Goal: Task Accomplishment & Management: Manage account settings

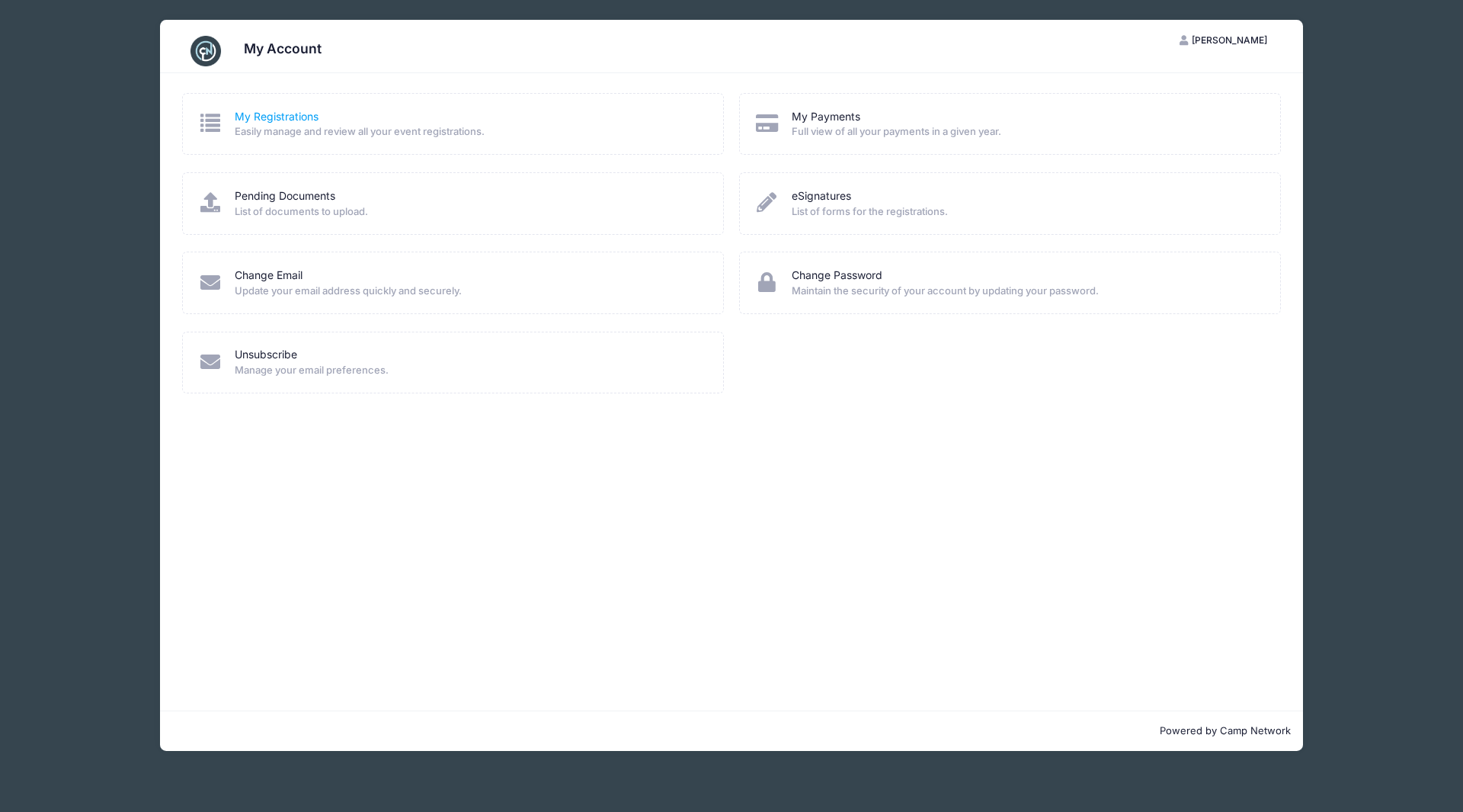
click at [285, 113] on link "My Registrations" at bounding box center [277, 117] width 84 height 16
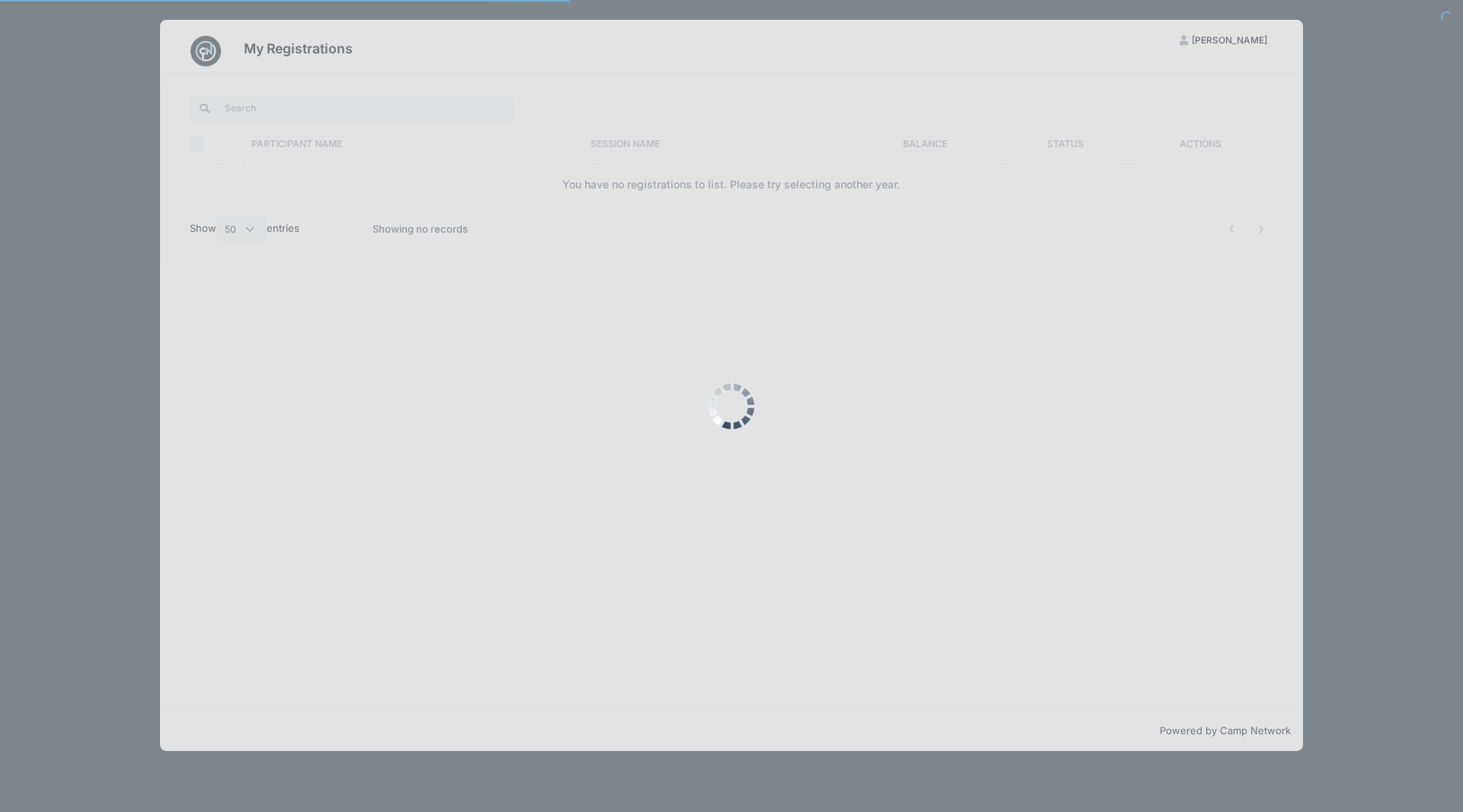
select select "50"
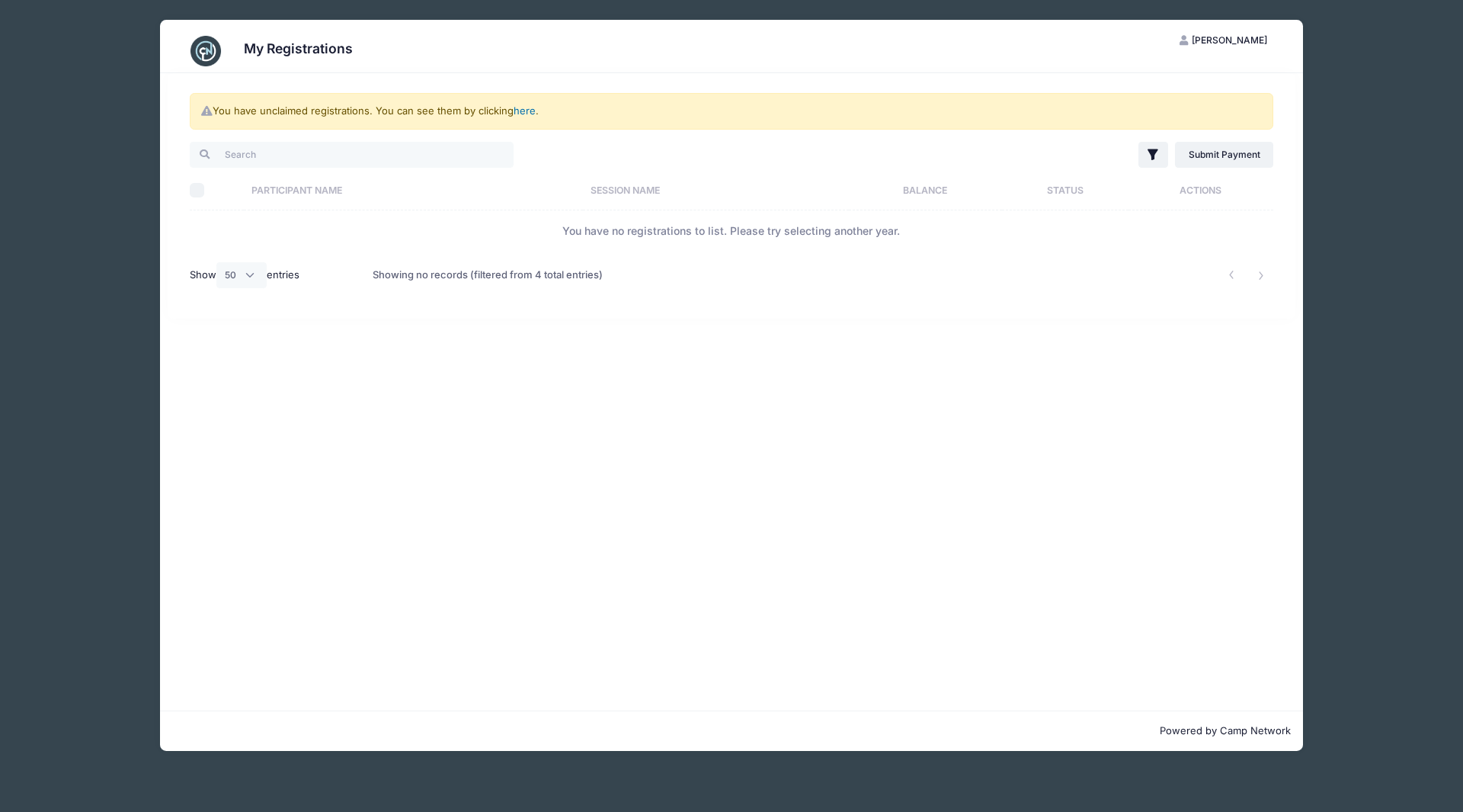
click at [525, 113] on link "here" at bounding box center [525, 111] width 22 height 12
click at [518, 110] on link "here" at bounding box center [525, 111] width 22 height 12
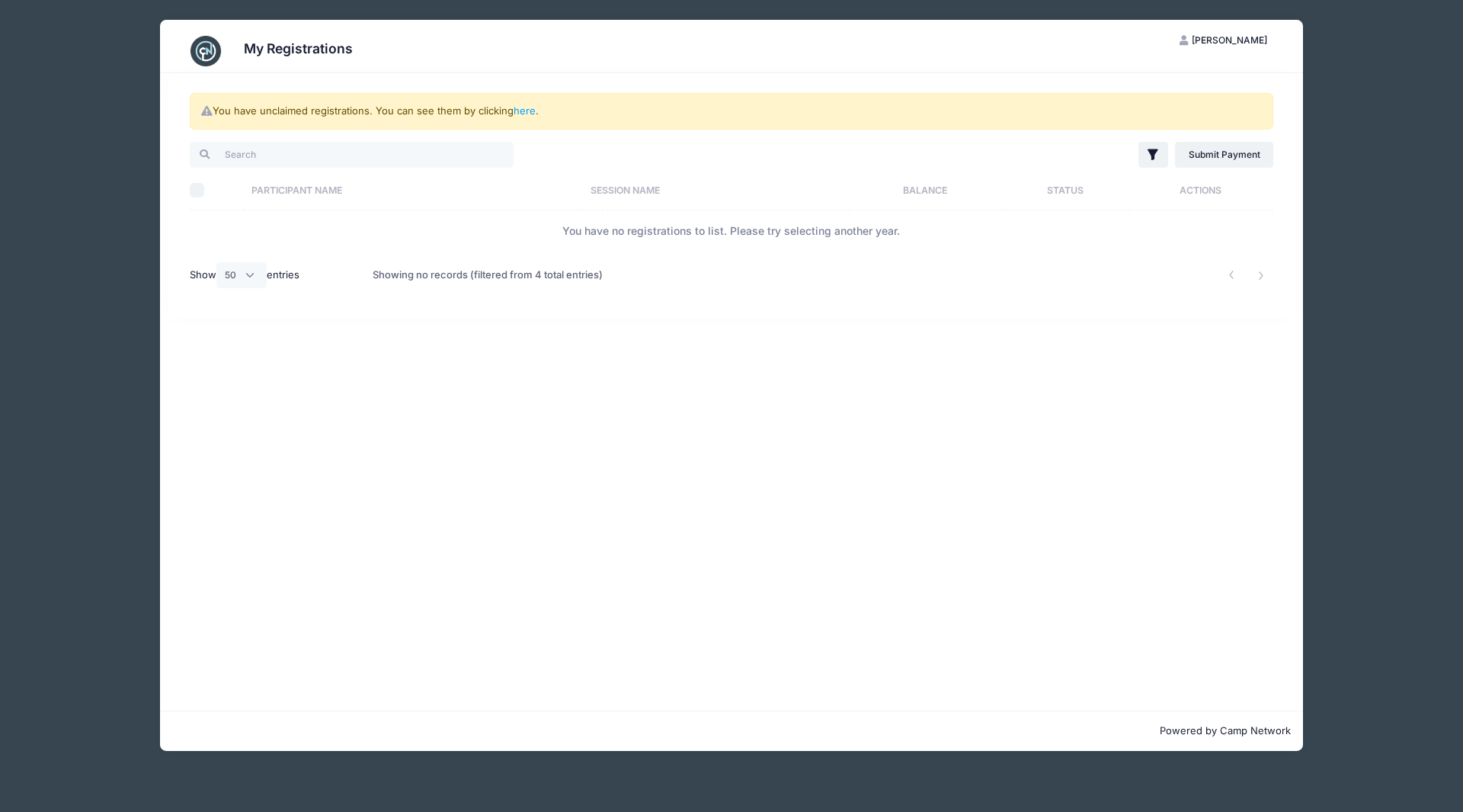
click at [281, 45] on h3 "My Registrations" at bounding box center [298, 48] width 109 height 16
click at [192, 42] on img at bounding box center [205, 50] width 31 height 31
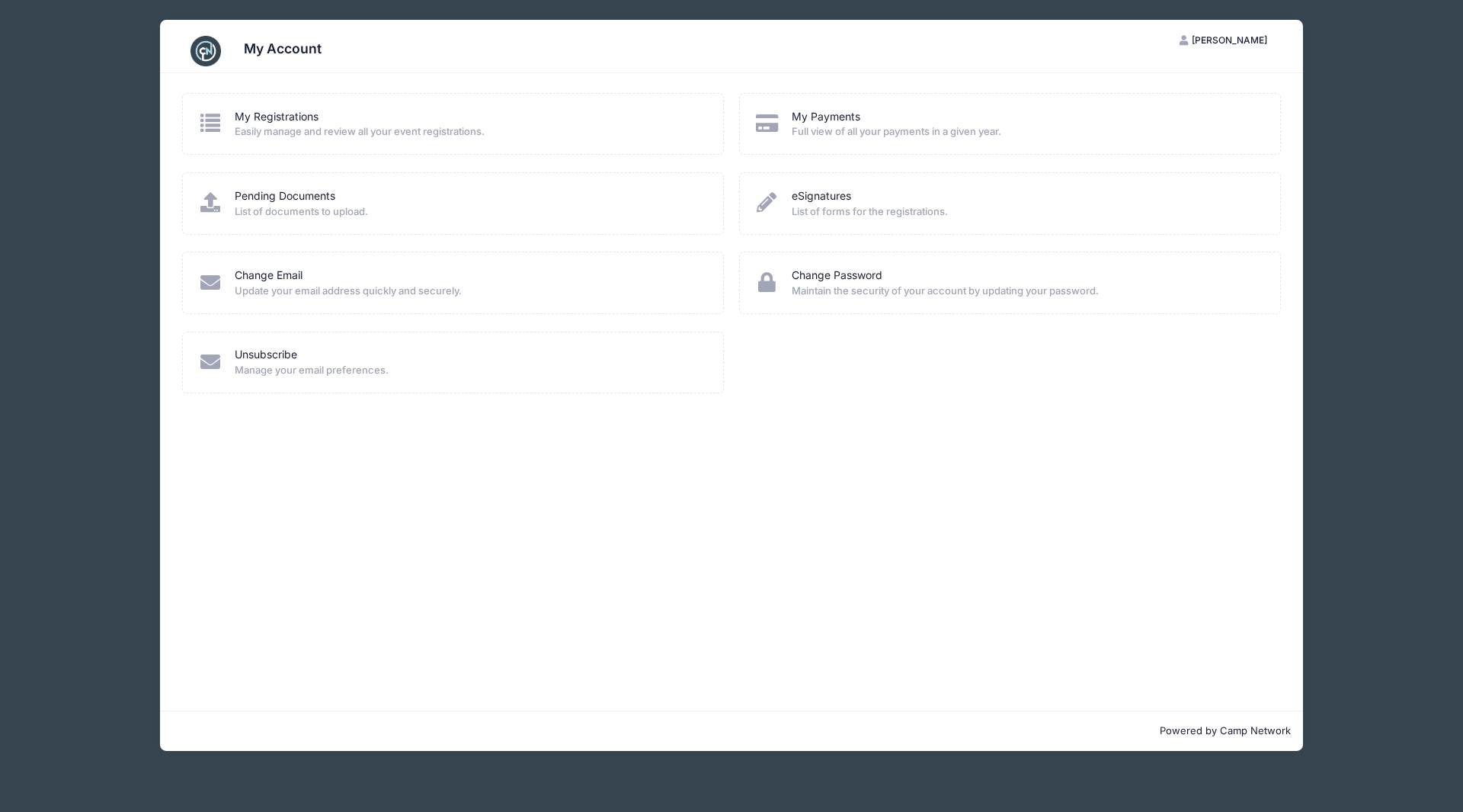
click at [1229, 35] on span "[PERSON_NAME]" at bounding box center [1229, 41] width 75 height 12
click at [270, 122] on link "My Registrations" at bounding box center [277, 117] width 84 height 16
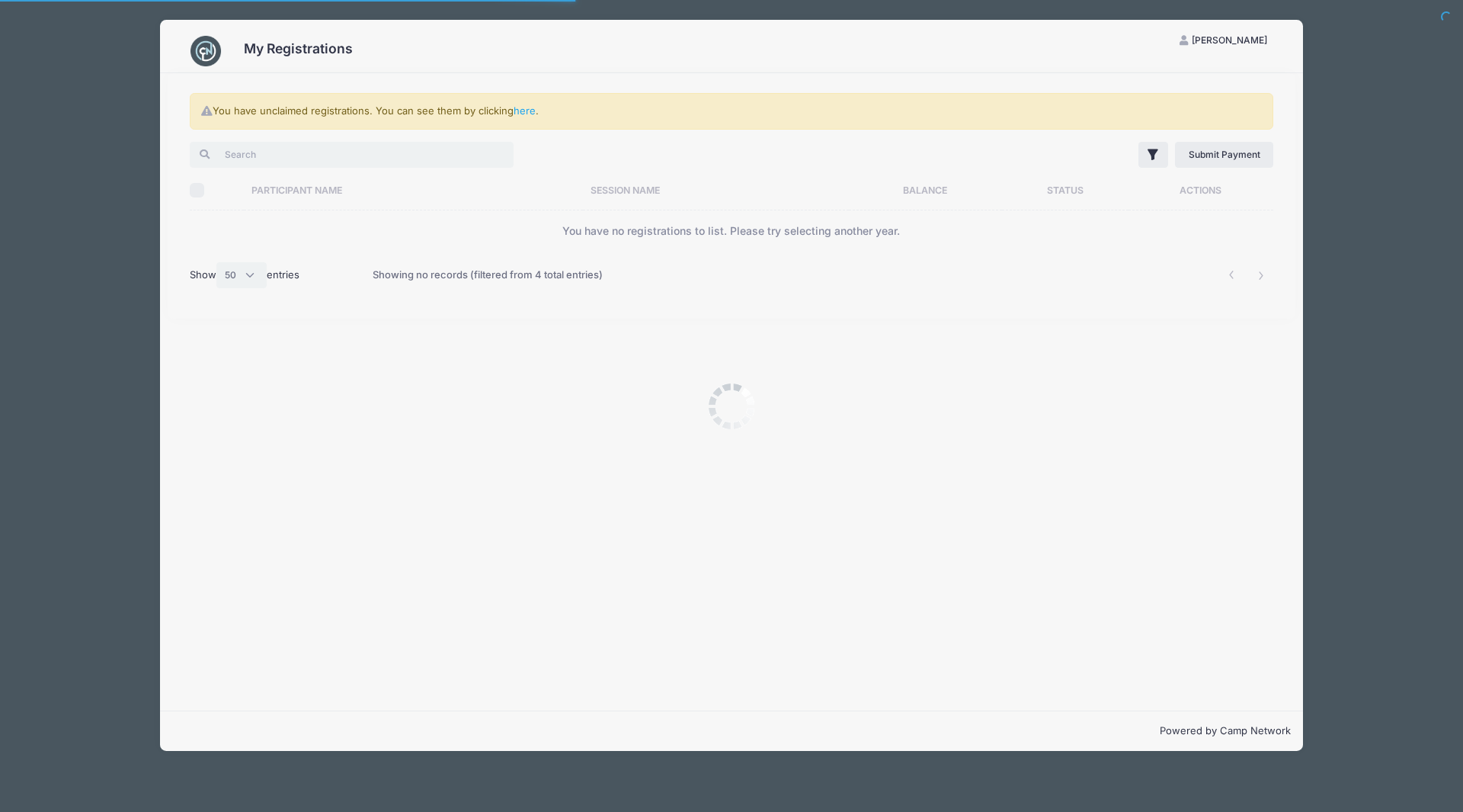
select select "50"
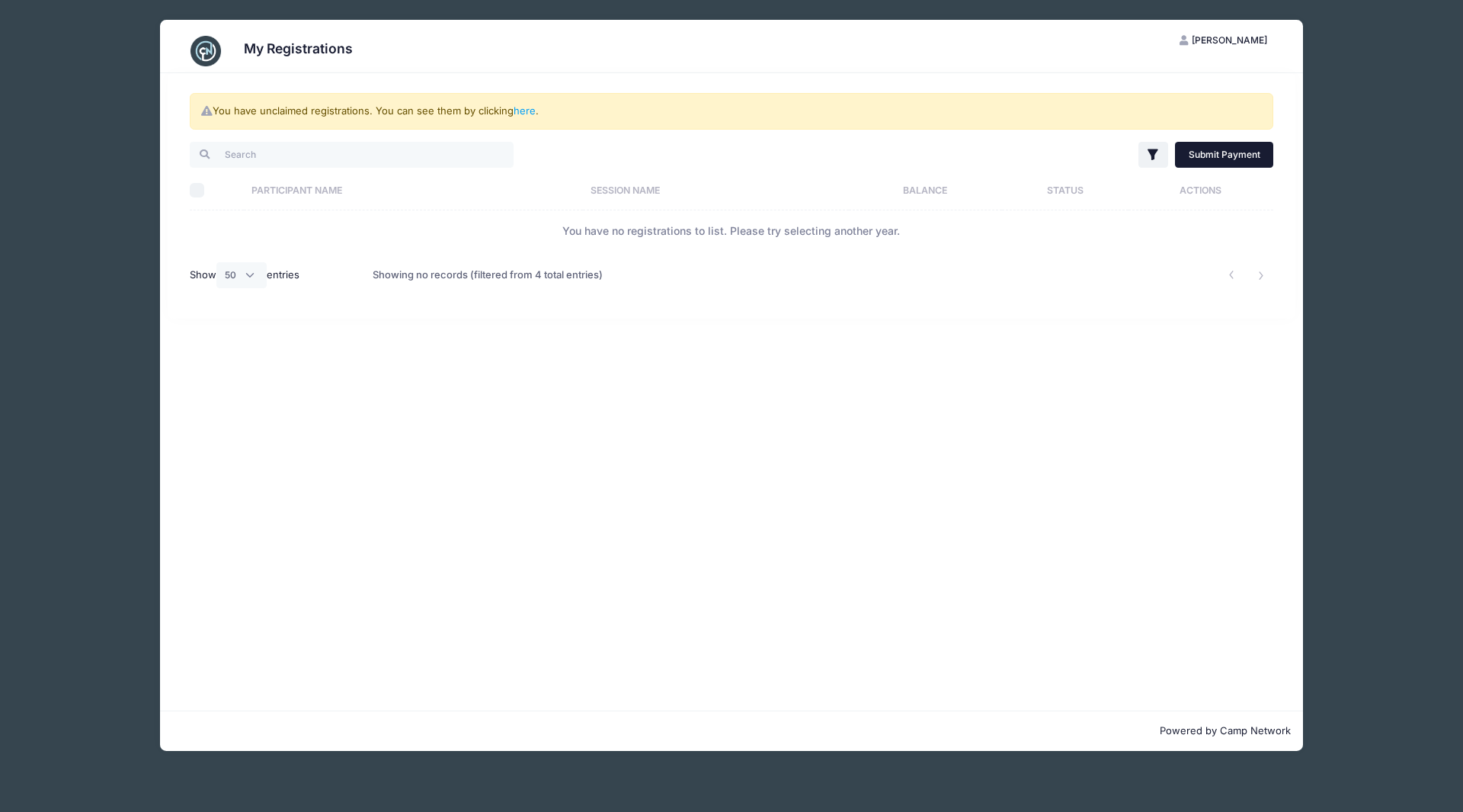
click at [1242, 151] on link "Submit Payment" at bounding box center [1224, 154] width 99 height 26
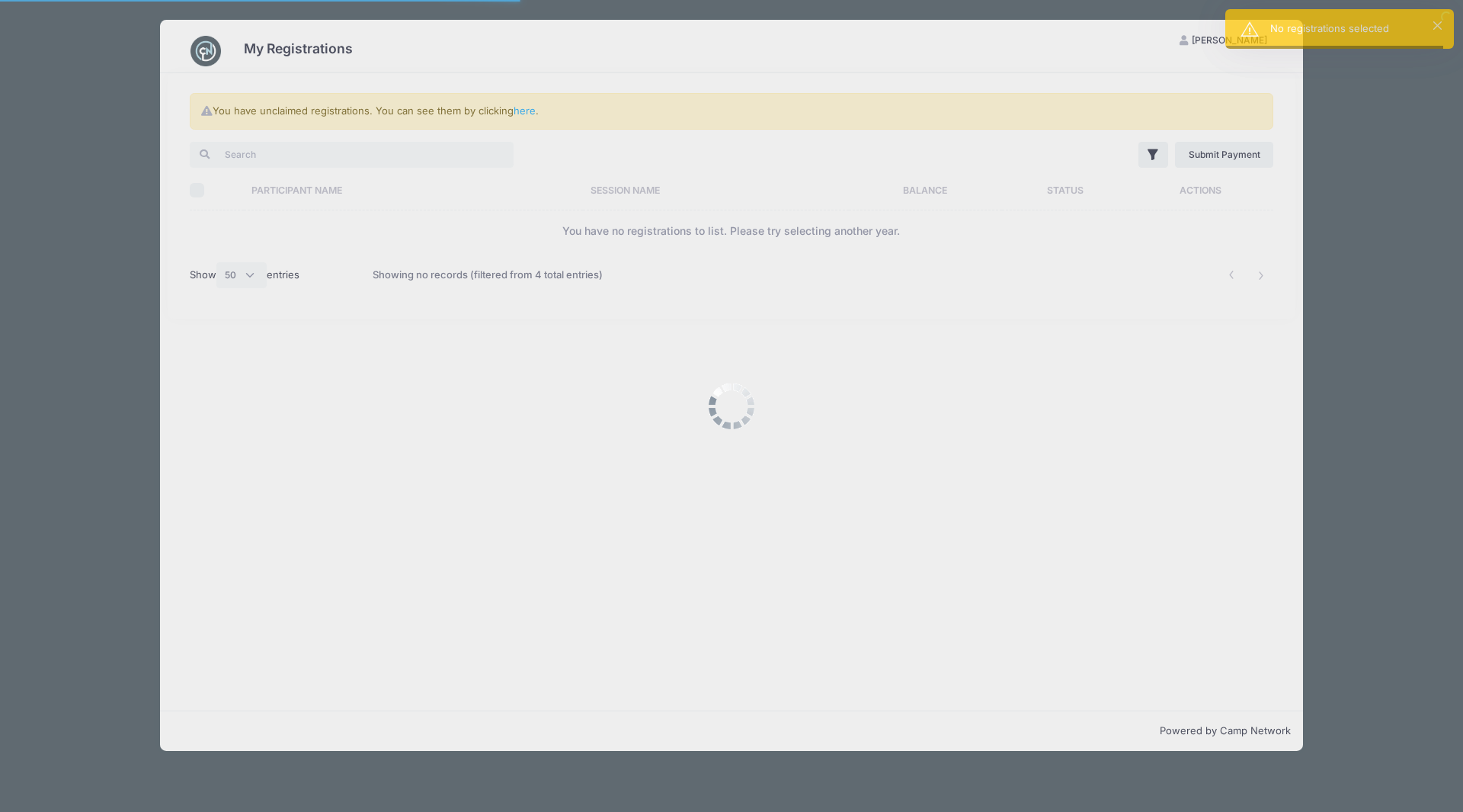
select select "50"
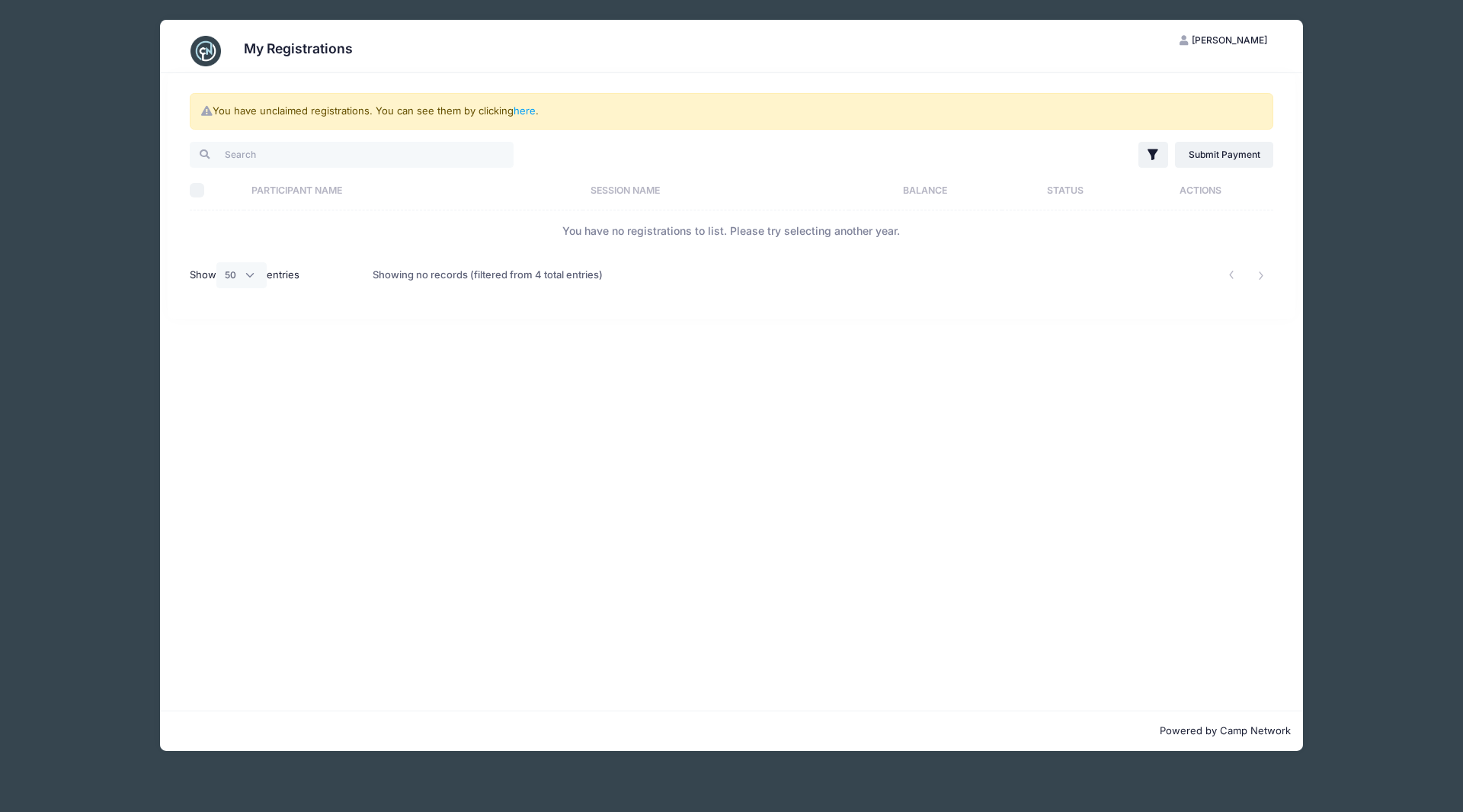
click at [1052, 353] on div "You have unclaimed registrations. You can see them by clicking here . Filter Fi…" at bounding box center [731, 391] width 1143 height 637
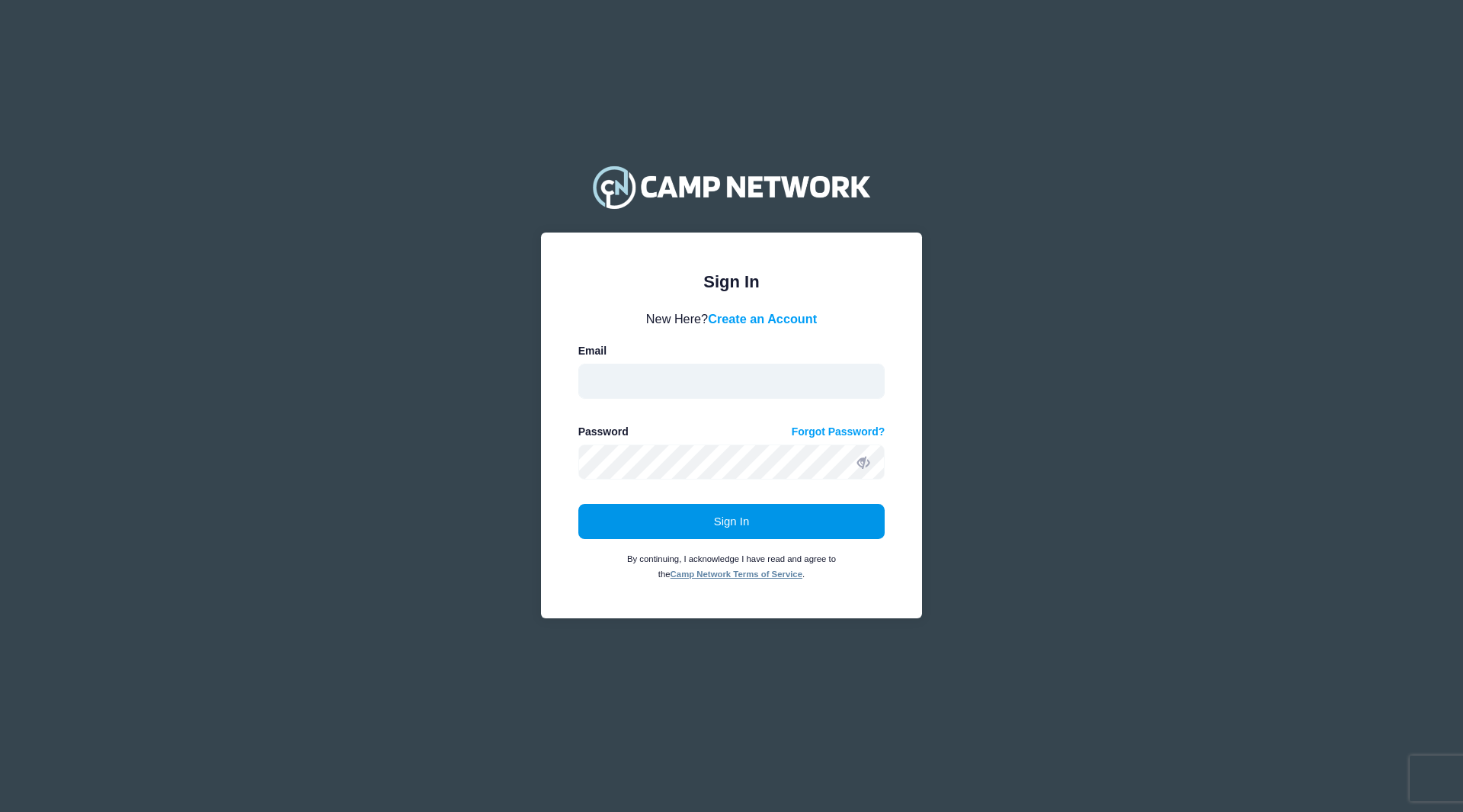
type input "erik@futuresforge.org"
click at [808, 516] on button "Sign In" at bounding box center [731, 521] width 307 height 35
